Goal: Download file/media

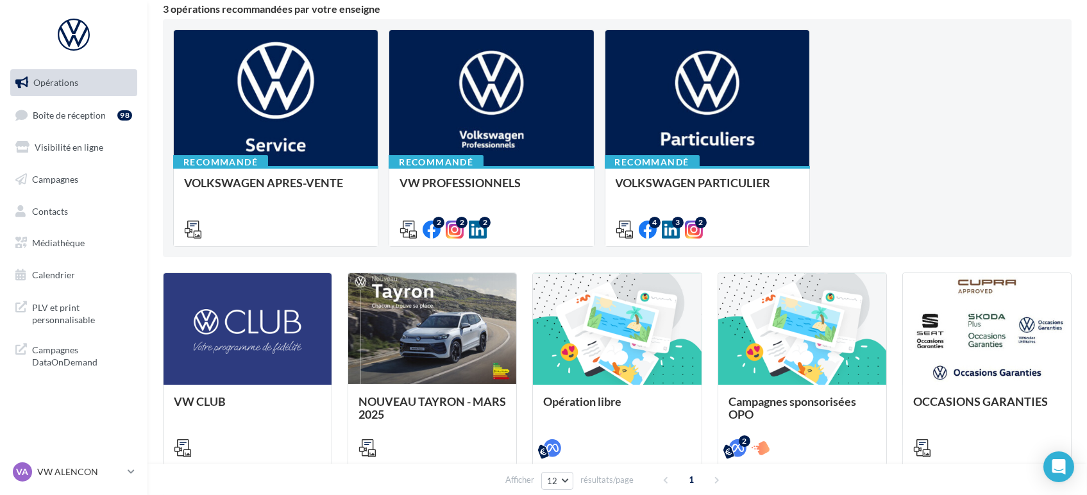
scroll to position [142, 0]
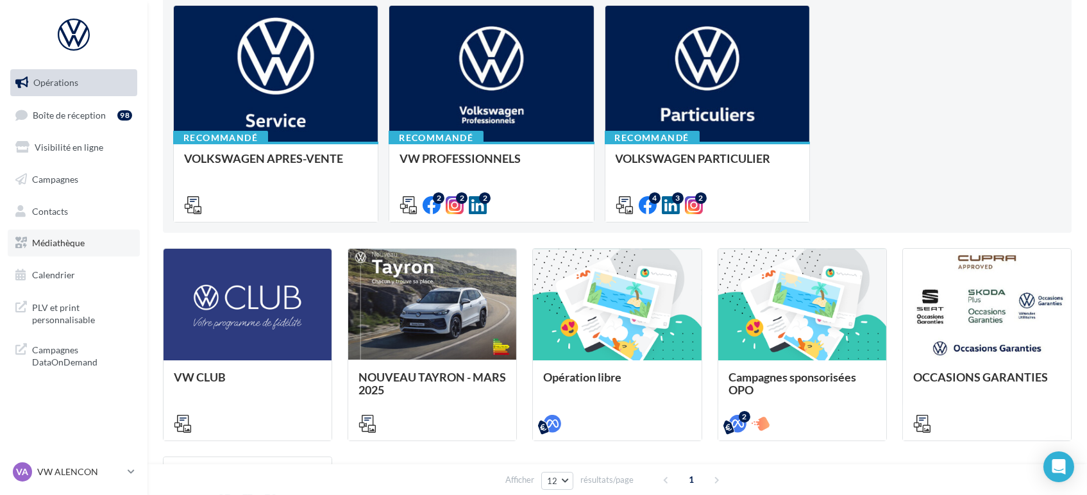
click at [69, 245] on span "Médiathèque" at bounding box center [58, 242] width 53 height 11
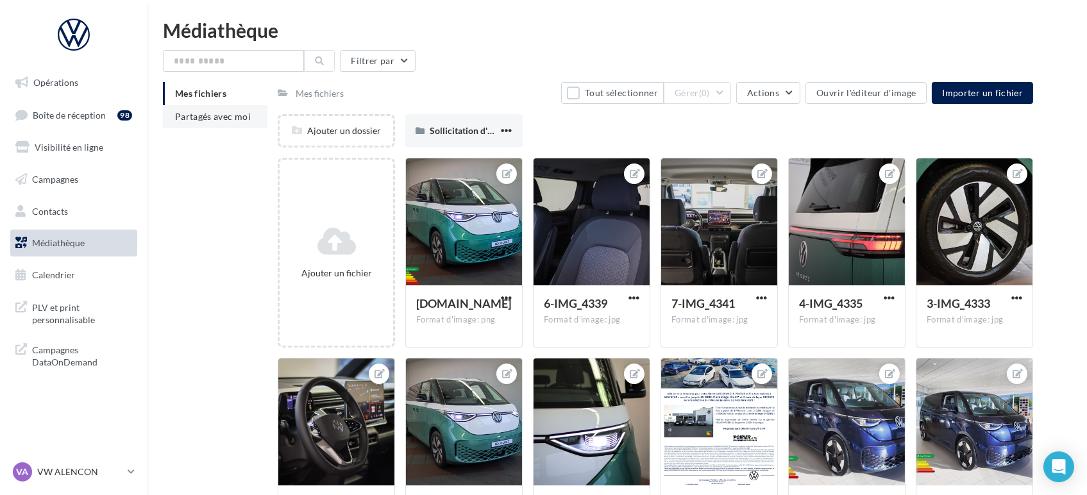
click at [212, 119] on span "Partagés avec moi" at bounding box center [213, 116] width 76 height 11
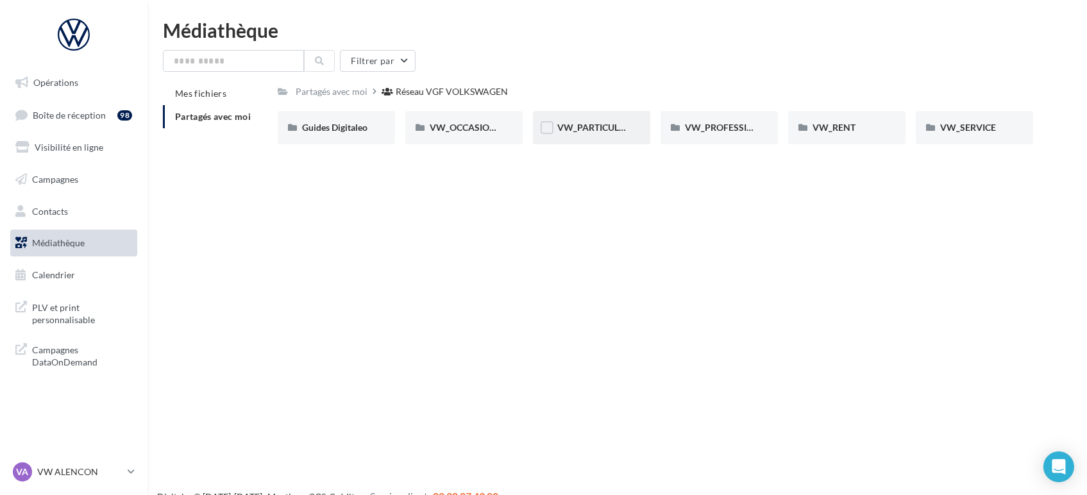
click at [591, 117] on div "VW_PARTICULIERS" at bounding box center [591, 127] width 117 height 33
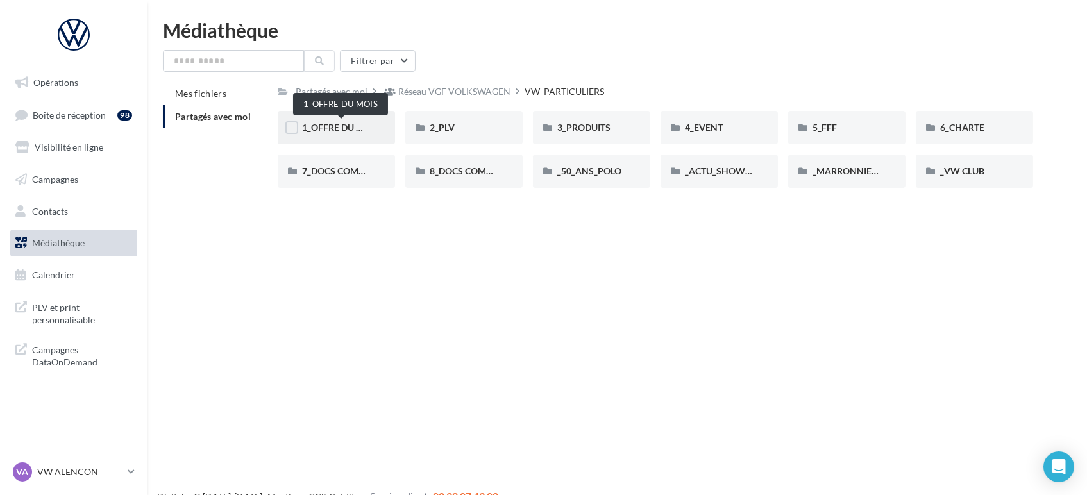
click at [334, 128] on span "1_OFFRE DU MOIS" at bounding box center [340, 127] width 77 height 11
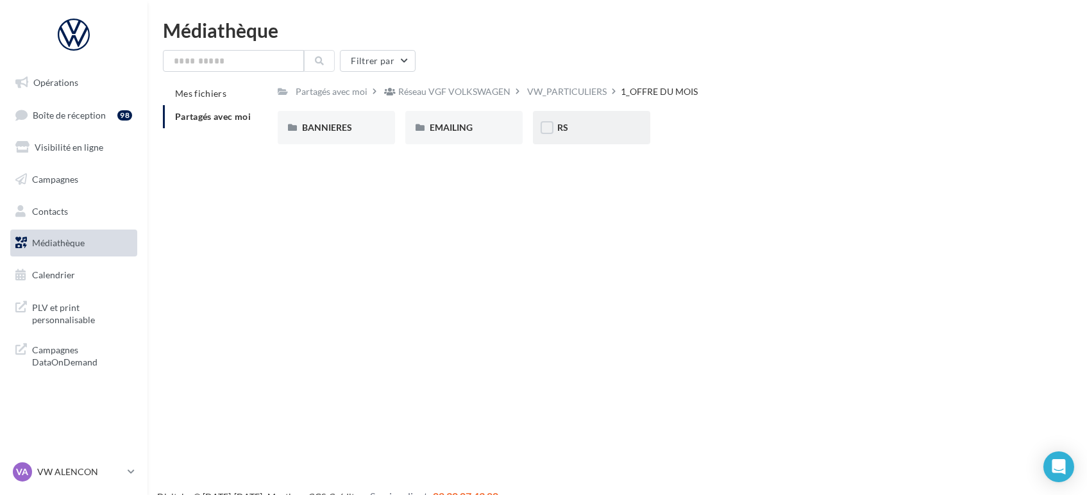
click at [572, 130] on div "RS" at bounding box center [591, 127] width 69 height 13
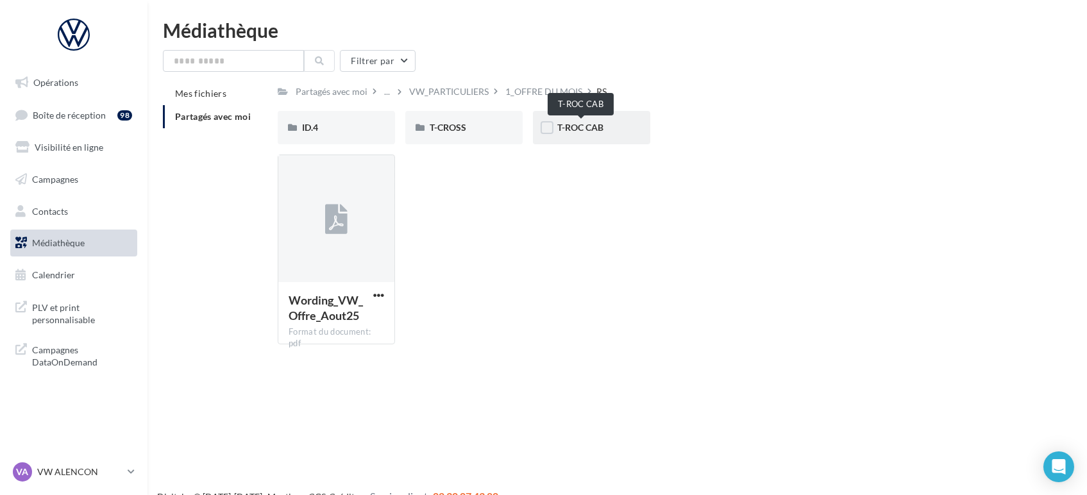
click at [579, 125] on span "T-ROC CAB" at bounding box center [580, 127] width 46 height 11
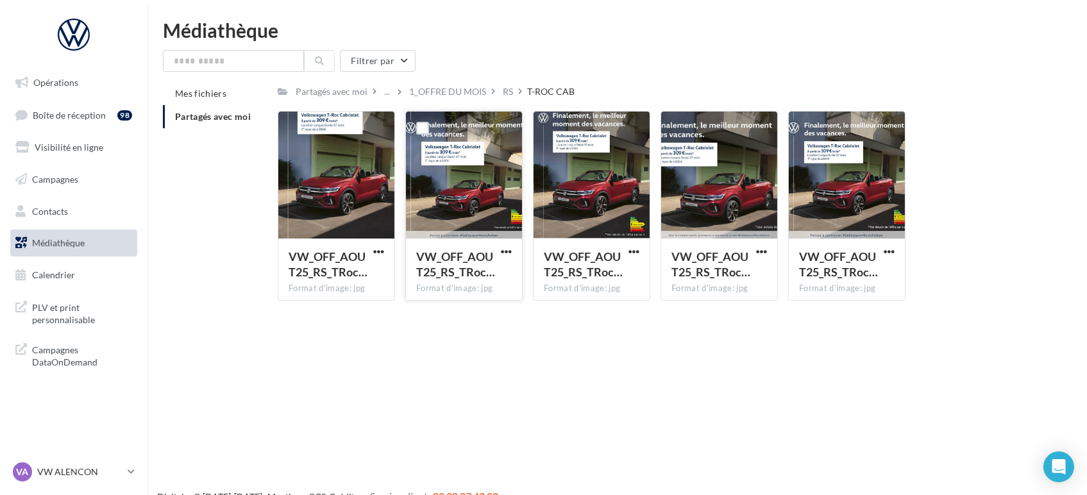
click at [510, 260] on div "VW_OFF_AOUT25_RS_TRoc…" at bounding box center [464, 266] width 96 height 34
click at [503, 245] on div at bounding box center [506, 251] width 16 height 13
click at [503, 255] on span "button" at bounding box center [506, 251] width 11 height 11
click at [411, 280] on button "Télécharger" at bounding box center [450, 276] width 128 height 33
click at [461, 88] on div "1_OFFRE DU MOIS" at bounding box center [447, 91] width 77 height 13
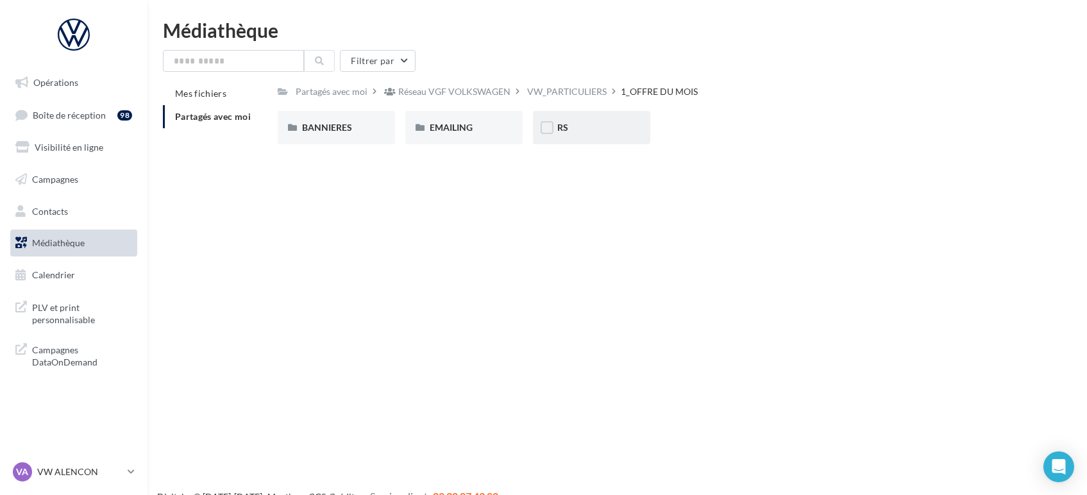
click at [574, 122] on div "RS" at bounding box center [591, 127] width 69 height 13
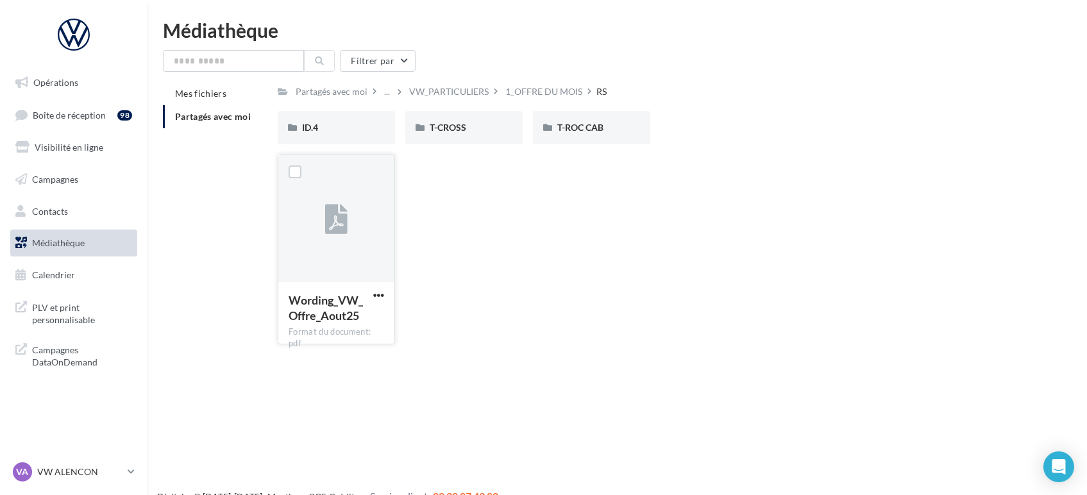
click at [385, 296] on button "button" at bounding box center [379, 296] width 16 height 13
click at [319, 333] on button "Télécharger" at bounding box center [323, 320] width 128 height 33
click at [114, 475] on p "VW ALENCON" at bounding box center [79, 472] width 85 height 13
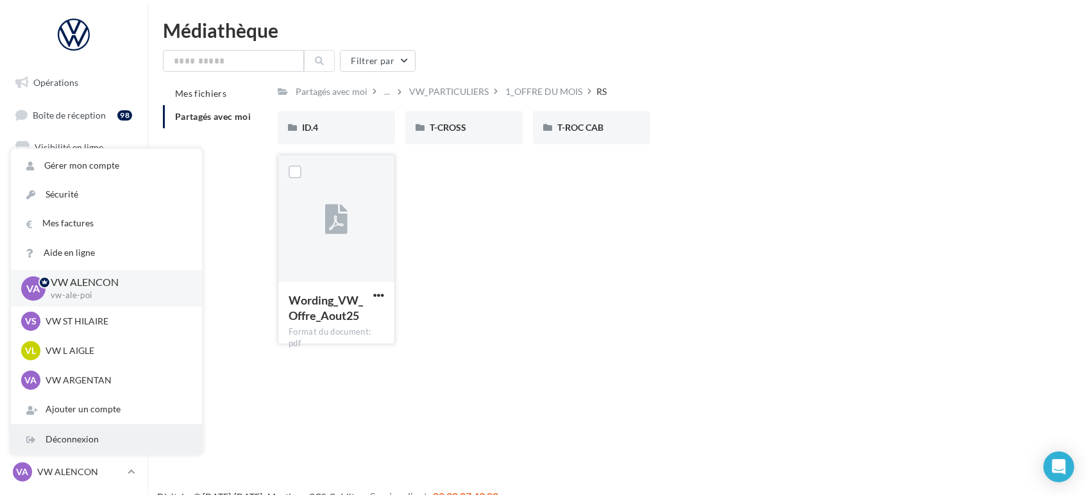
click at [79, 443] on div "Déconnexion" at bounding box center [106, 439] width 191 height 29
